Goal: Task Accomplishment & Management: Use online tool/utility

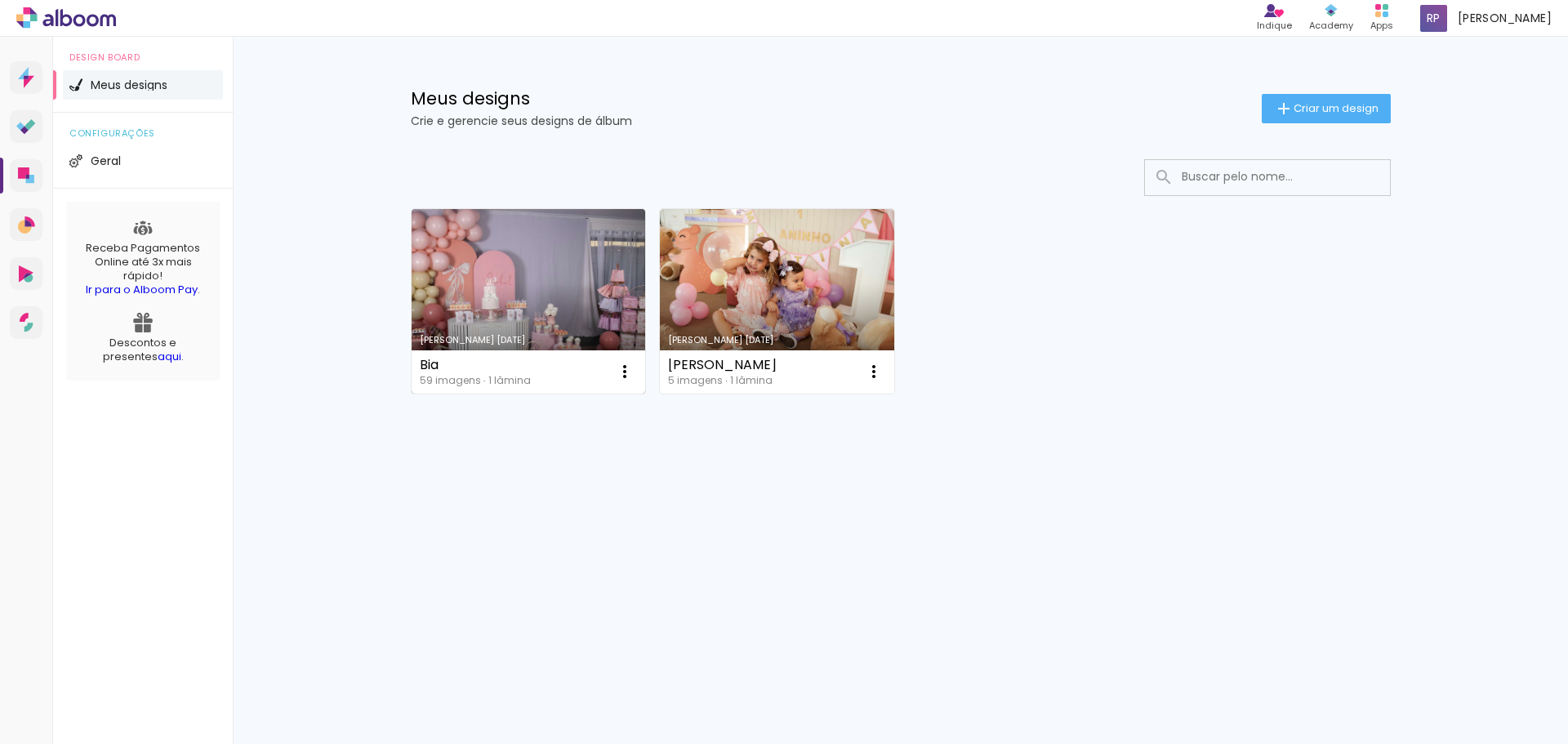
click at [590, 303] on link "[PERSON_NAME] [DATE]" at bounding box center [528, 301] width 234 height 185
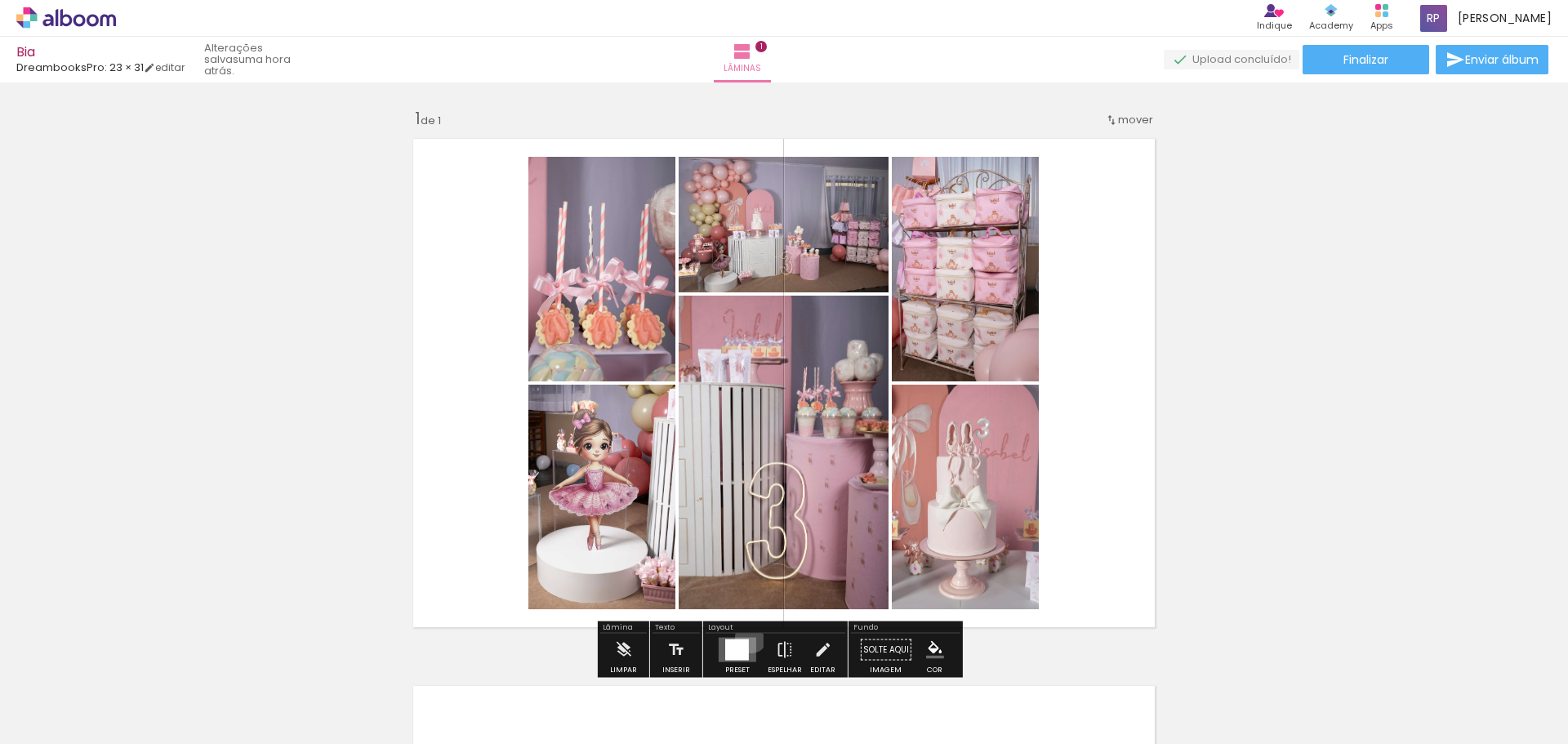
click at [747, 638] on quentale-layouter at bounding box center [737, 650] width 38 height 24
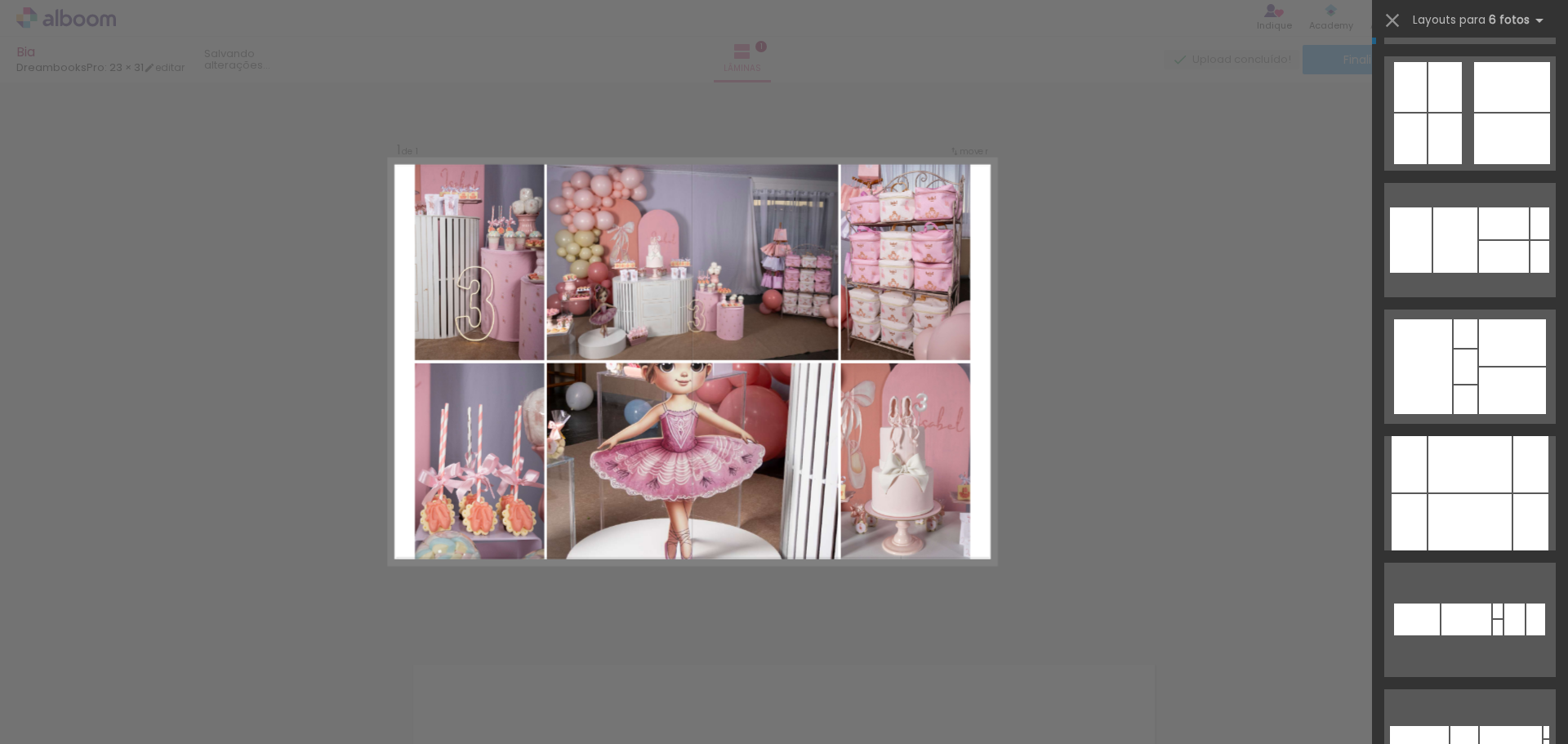
scroll to position [10142, 0]
